Goal: Contribute content: Contribute content

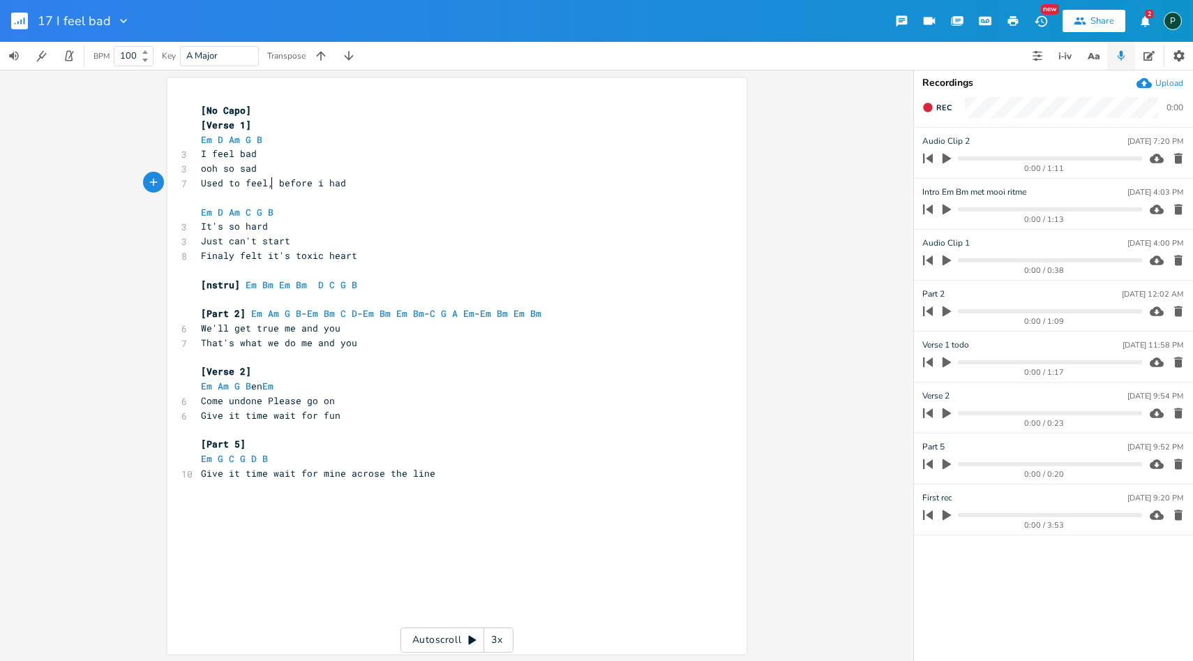
scroll to position [0, 1]
click at [198, 252] on pre "Finaly felt it's toxic heart" at bounding box center [450, 255] width 504 height 15
drag, startPoint x: 230, startPoint y: 257, endPoint x: 195, endPoint y: 257, distance: 34.9
click at [198, 257] on pre "Finaly felt it's toxic heart" at bounding box center [450, 255] width 504 height 15
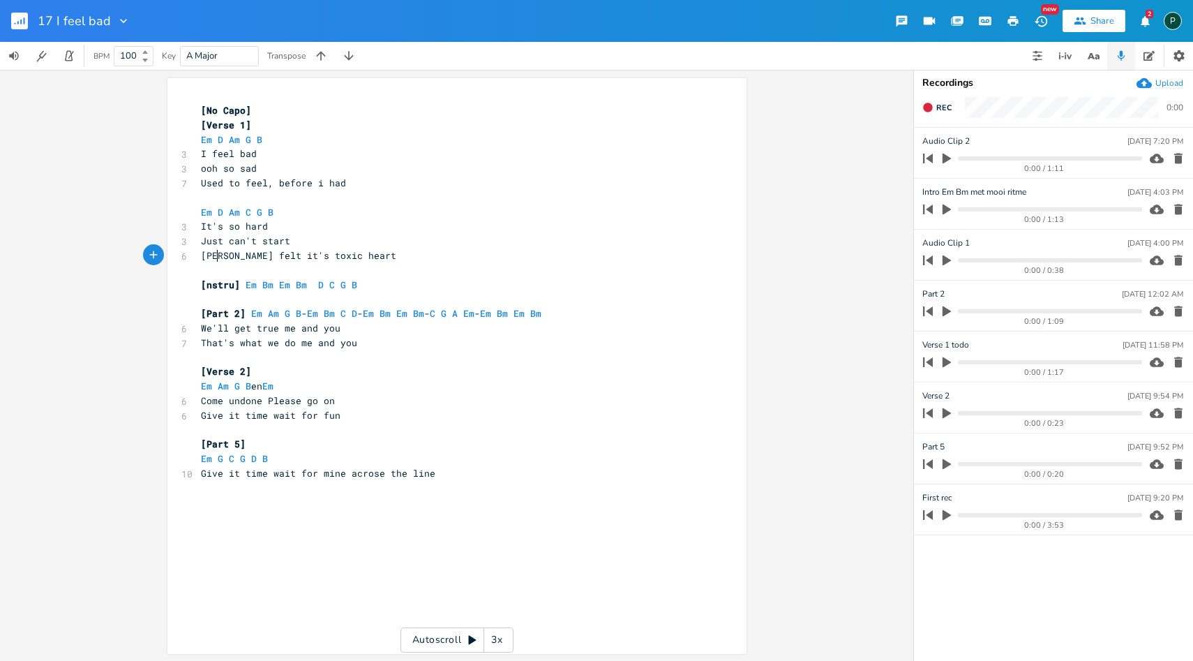
type textarea "Oohm"
type textarea "my god"
click at [311, 254] on span "Ooh my god felt it's toxic heart" at bounding box center [293, 255] width 184 height 13
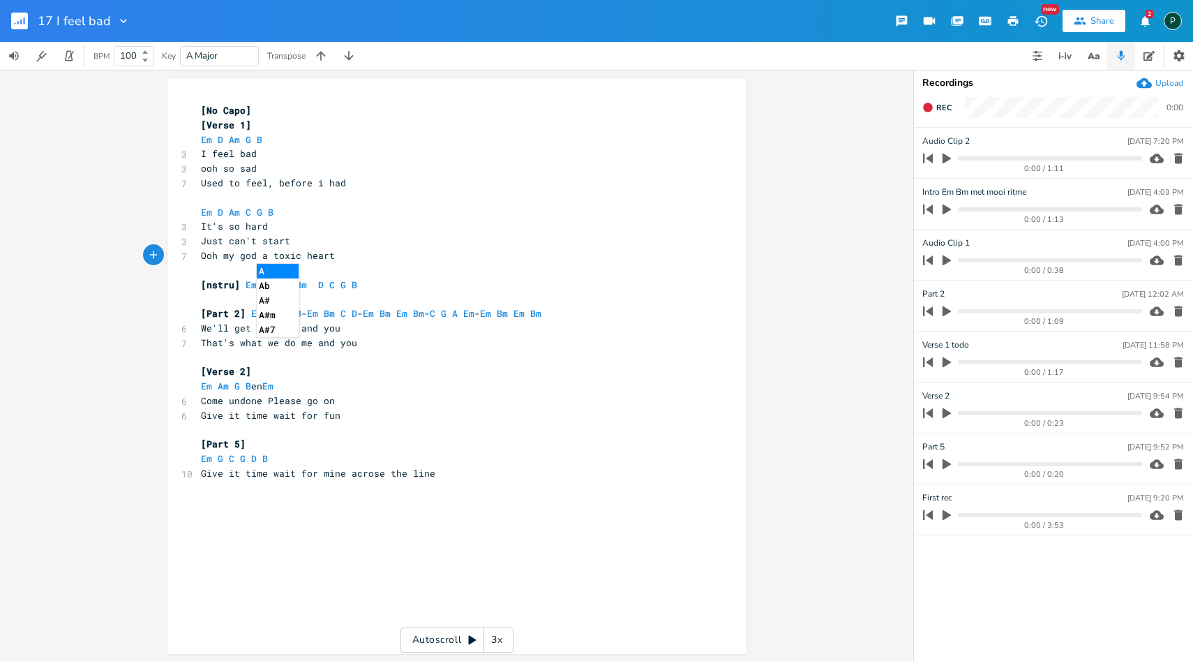
type textarea "a"
type textarea "it's"
click at [374, 278] on pre "[nstru] Em Bm Em Bm D C G B" at bounding box center [450, 285] width 504 height 15
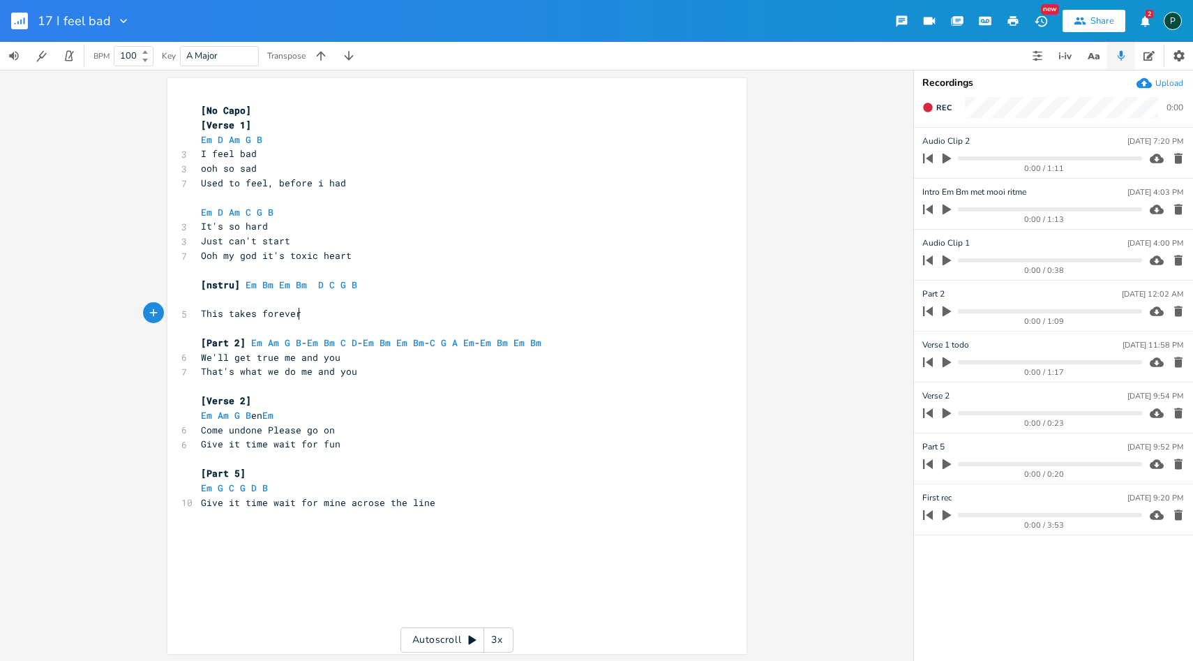
type textarea "This takes forever"
click at [218, 317] on span "This takes forever" at bounding box center [251, 313] width 100 height 13
type textarea "It"
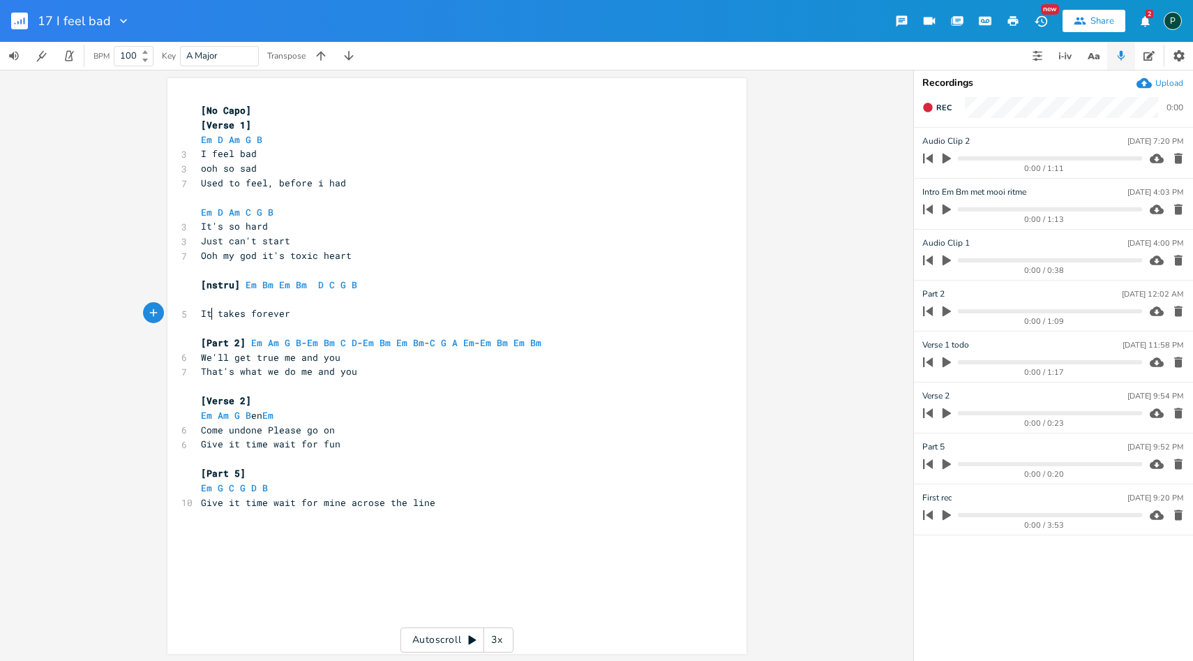
type textarea "t"
click at [198, 313] on pre "It takes forever" at bounding box center [450, 313] width 504 height 15
type textarea "Somthing in my way this something"
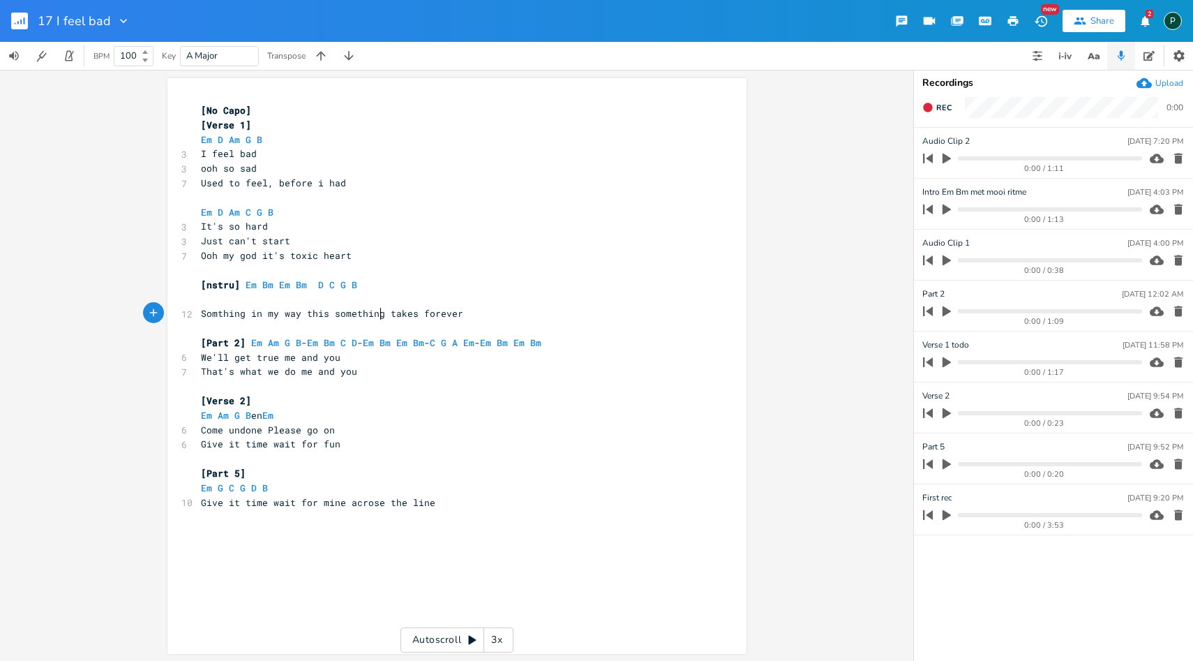
click at [461, 313] on pre "Somthing in my way this something takes forever" at bounding box center [450, 313] width 504 height 15
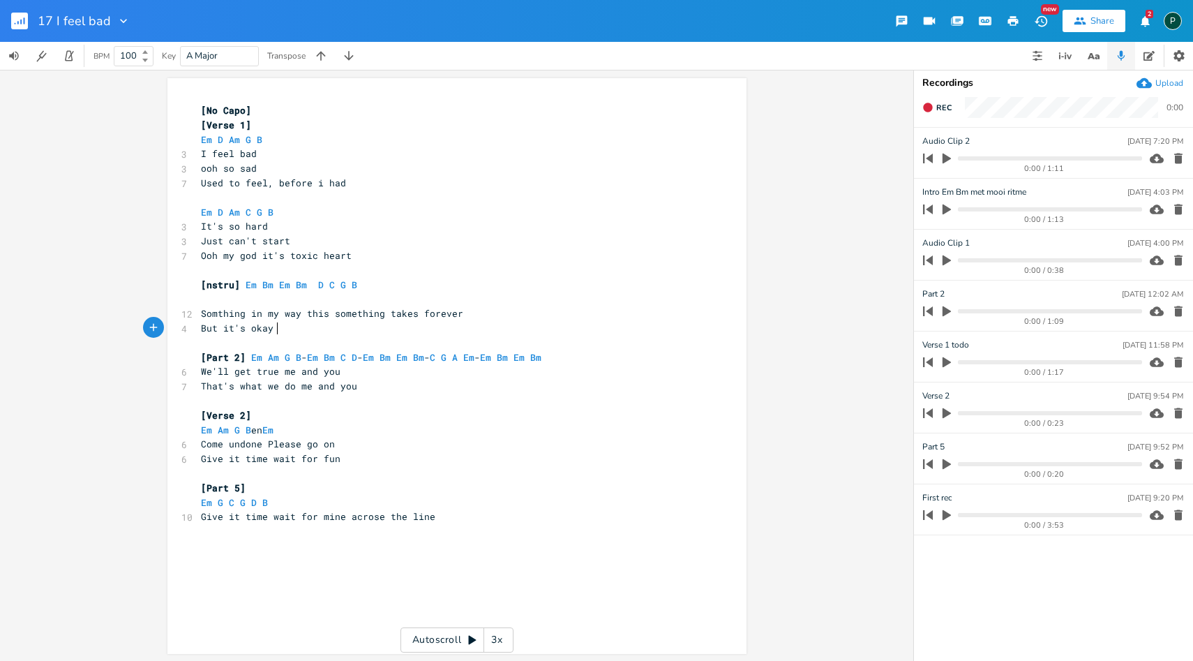
scroll to position [0, 52]
type textarea "But it's okay i need to do it now"
type textarea "i need to do it now"
drag, startPoint x: 271, startPoint y: 327, endPoint x: 378, endPoint y: 328, distance: 106.8
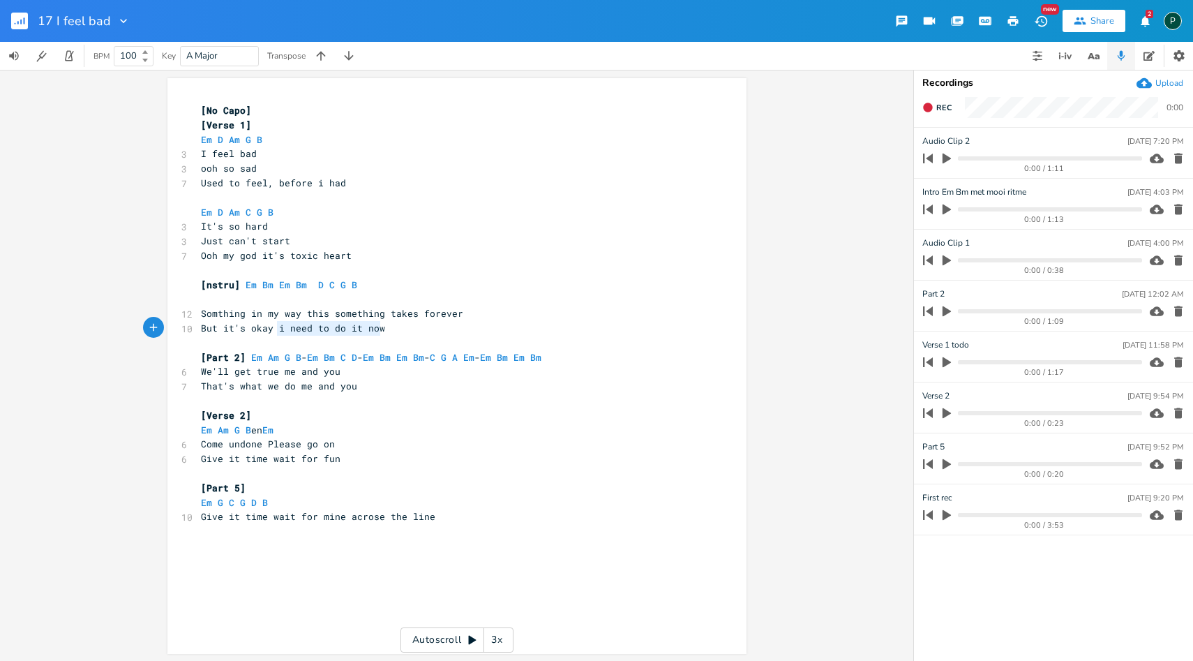
click at [378, 328] on span "But it's okay i need to do it now" at bounding box center [293, 328] width 184 height 13
type textarea ","
type textarea ". I know what to do i"
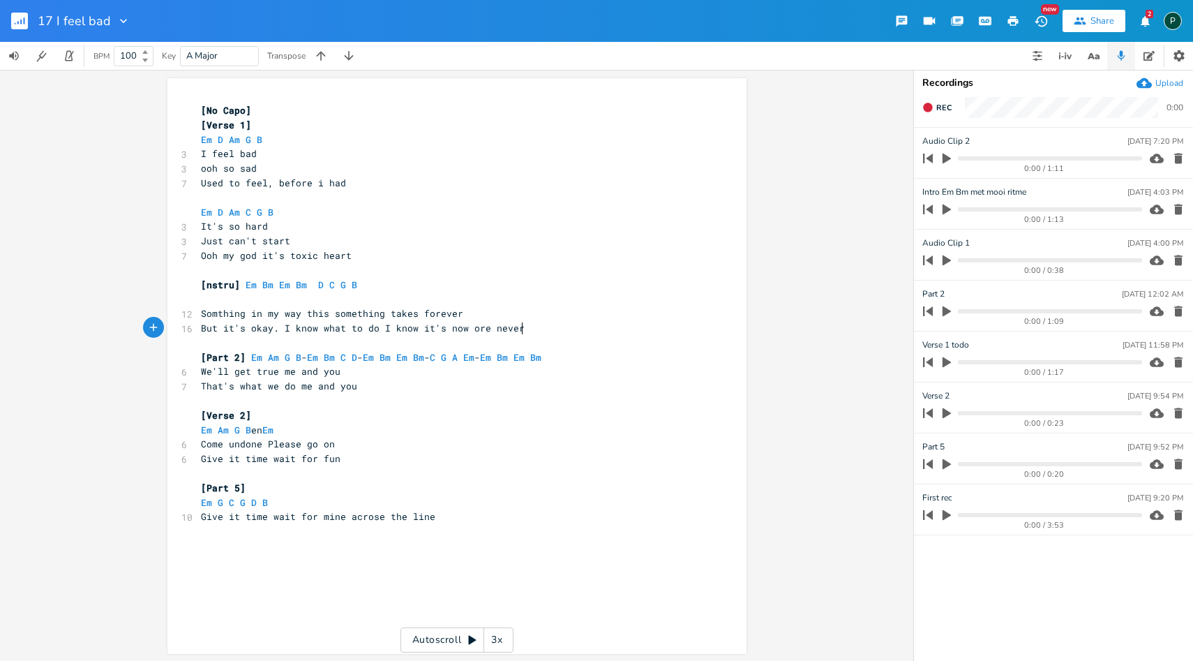
type textarea "I know it's now ore never"
click at [943, 516] on icon "button" at bounding box center [947, 515] width 8 height 10
click at [943, 516] on icon "button" at bounding box center [947, 514] width 8 height 9
click at [273, 185] on span "Used to feel, before i had" at bounding box center [273, 183] width 145 height 13
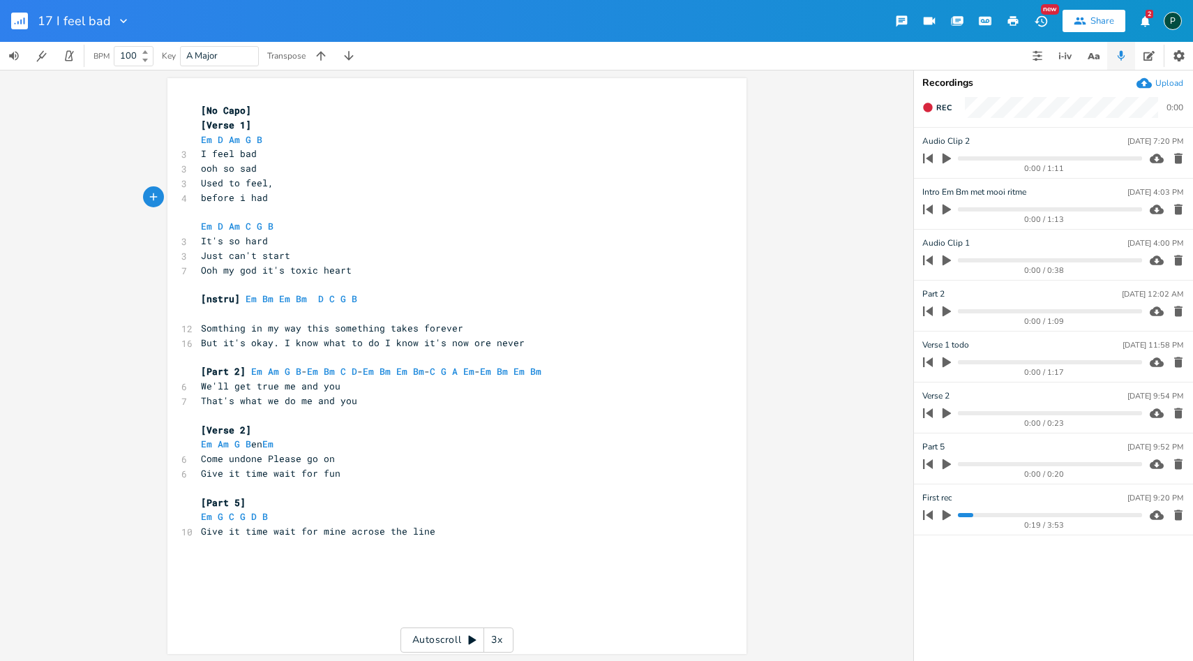
click at [201, 182] on span "Used to feel," at bounding box center [237, 183] width 73 height 13
type textarea "I"
click at [202, 197] on span "before i had" at bounding box center [234, 197] width 67 height 13
type textarea "B"
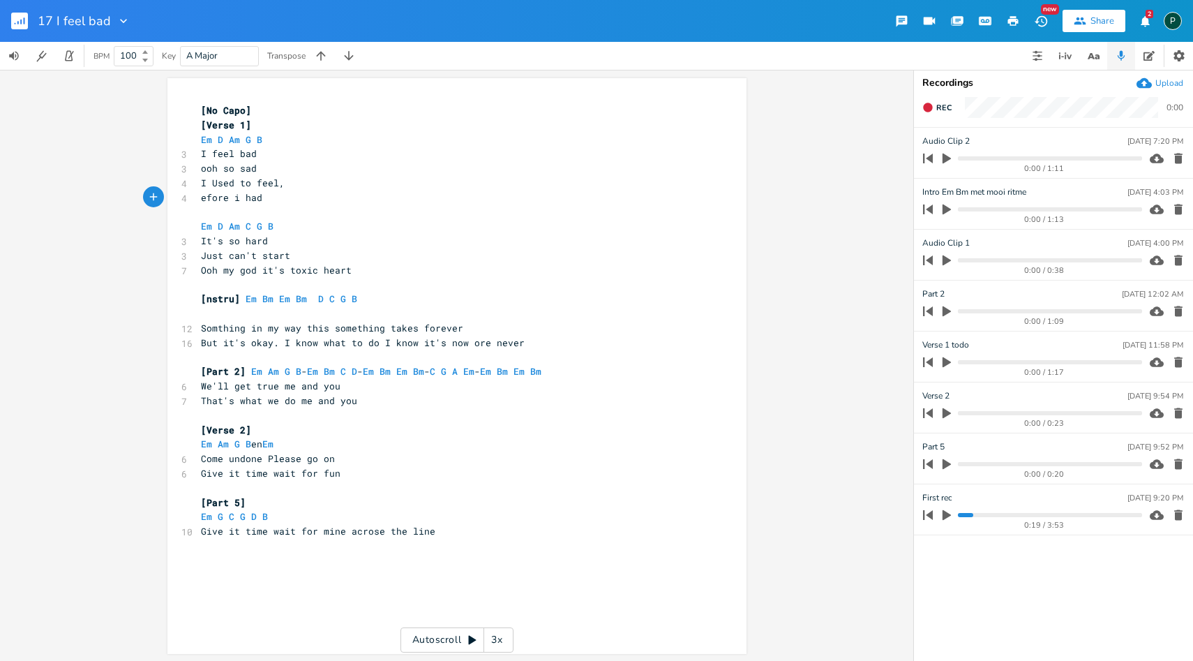
scroll to position [0, 5]
click at [316, 269] on span "Ooh my god it's toxic heart" at bounding box center [276, 270] width 151 height 13
type textarea "her"
click at [278, 225] on pre "Em D Am C G B" at bounding box center [450, 226] width 504 height 15
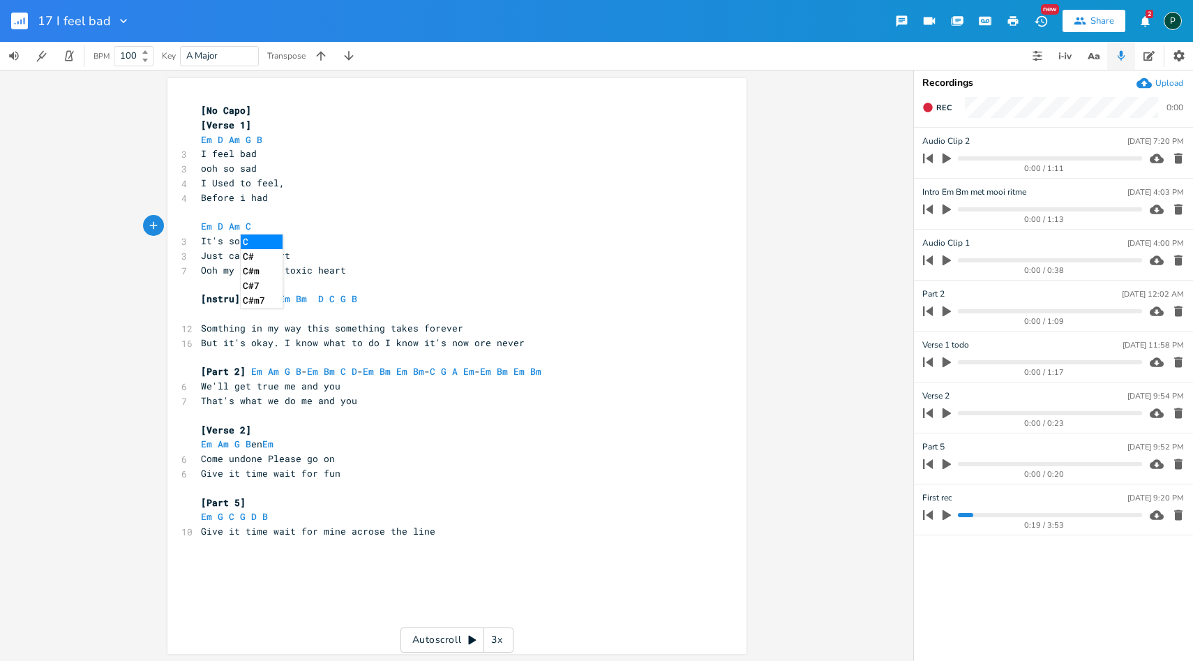
scroll to position [0, 18]
type textarea "m C D"
click at [312, 253] on pre "Just can't start" at bounding box center [450, 255] width 504 height 15
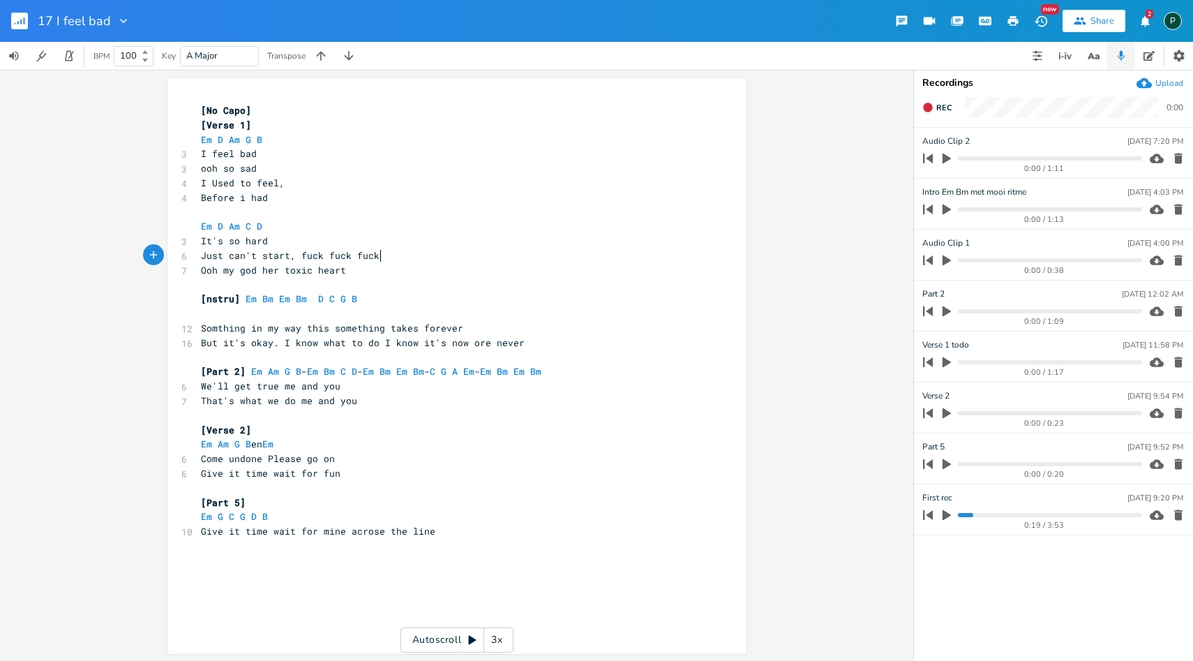
type textarea ", fuck fuck fuck"
type textarea "​"
type textarea "Em D Am G B"
drag, startPoint x: 263, startPoint y: 140, endPoint x: 172, endPoint y: 140, distance: 91.4
click at [172, 140] on div "Em D Am G B x [No Capo] [Verse 1] Em D Am G B 3 I feel bad 3 ooh so sad 4 I Use…" at bounding box center [456, 366] width 579 height 576
